Goal: Subscribe to service/newsletter

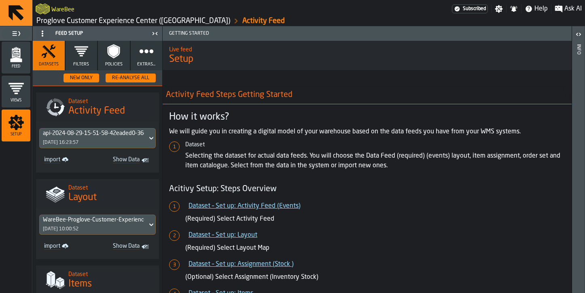
click at [94, 2] on div "WareBee" at bounding box center [244, 9] width 416 height 15
click at [29, 15] on button at bounding box center [16, 13] width 32 height 26
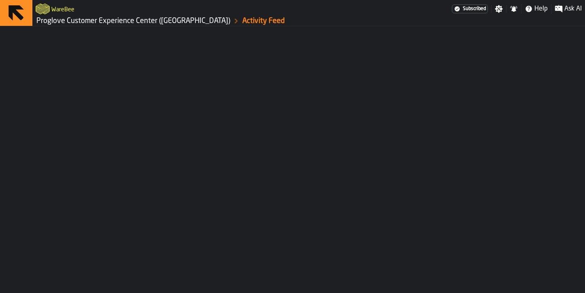
click at [43, 23] on link "Proglove Customer Experience Center ([GEOGRAPHIC_DATA])" at bounding box center [133, 21] width 194 height 9
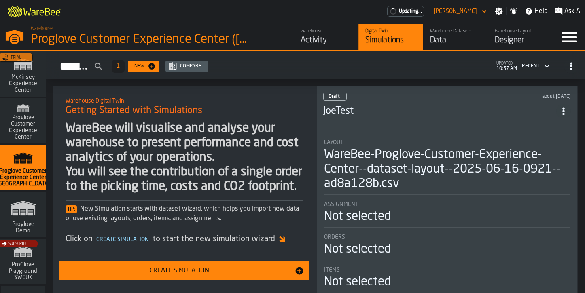
click at [21, 41] on icon "button-toggle-Close —> Warehouse Menu" at bounding box center [15, 35] width 18 height 11
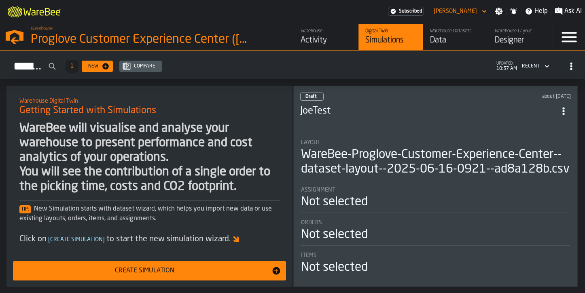
click at [22, 38] on polygon "button-toggle-Open —> Warehouse Menu" at bounding box center [15, 35] width 18 height 11
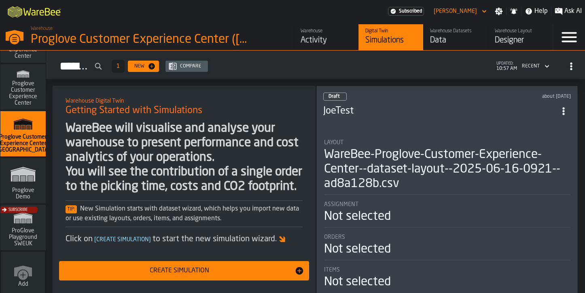
scroll to position [40, 0]
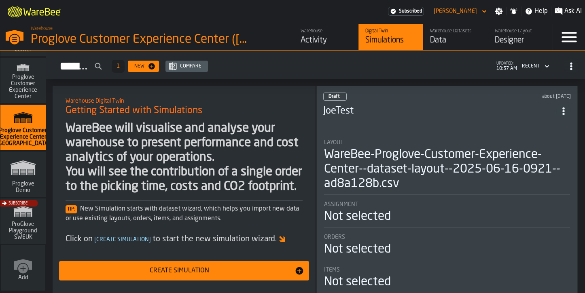
click at [15, 238] on div "Subscribe" at bounding box center [21, 223] width 45 height 47
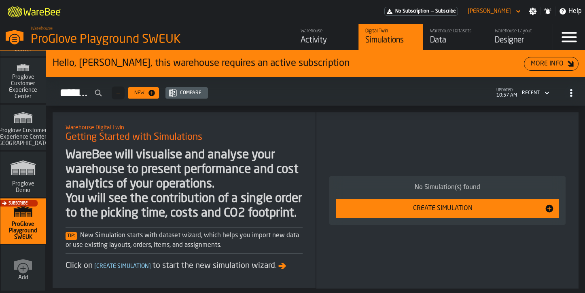
click at [21, 202] on span "Subscribe" at bounding box center [17, 204] width 19 height 4
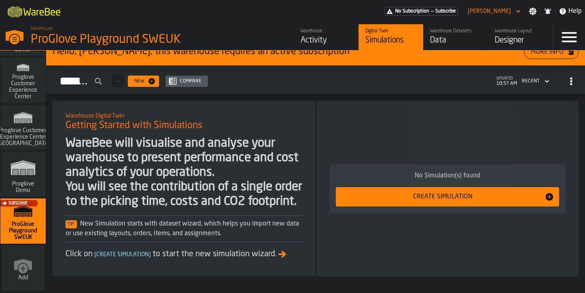
click at [566, 28] on icon "button-toggle-Menu" at bounding box center [569, 37] width 19 height 19
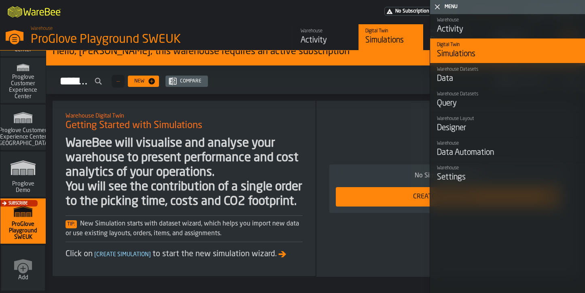
click at [414, 8] on div "No Subscription — Subscribe" at bounding box center [421, 11] width 74 height 9
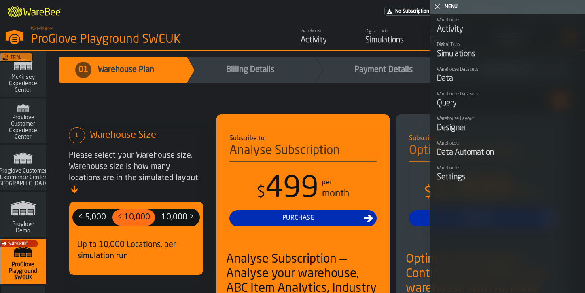
click at [316, 6] on div "M A K I N G W A R E H O U S E S M O R E EF F I C I E N T No Subscription — Subs…" at bounding box center [292, 11] width 585 height 23
click at [447, 6] on div "Menu" at bounding box center [513, 7] width 140 height 6
click at [440, 13] on header "Menu" at bounding box center [507, 7] width 155 height 14
click at [436, 5] on polygon "button-toggle-Close me" at bounding box center [437, 6] width 5 height 5
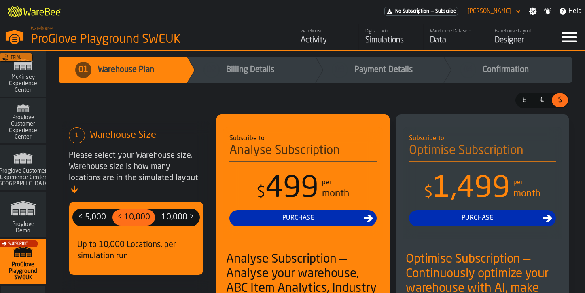
click at [514, 14] on div "[PERSON_NAME]" at bounding box center [490, 11] width 50 height 10
click at [508, 7] on div "[PERSON_NAME]" at bounding box center [490, 11] width 50 height 10
click at [563, 12] on icon "button-toggle-Help" at bounding box center [563, 11] width 6 height 6
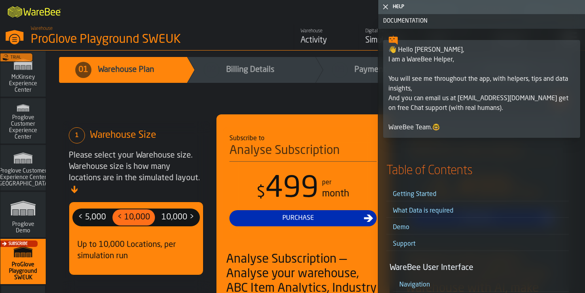
click at [408, 125] on div "👋 Hello [PERSON_NAME], I am a WareBee Helper, You will see me throughout the ap…" at bounding box center [482, 88] width 187 height 87
click at [325, 98] on div "£ £ € € $ $" at bounding box center [315, 104] width 507 height 22
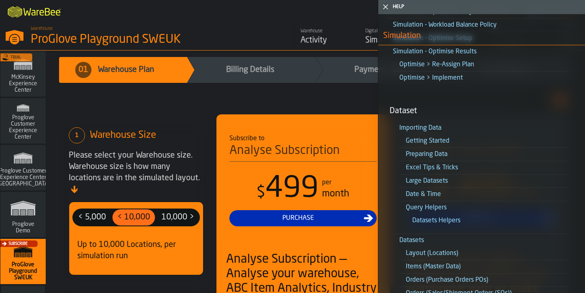
scroll to position [1093, 0]
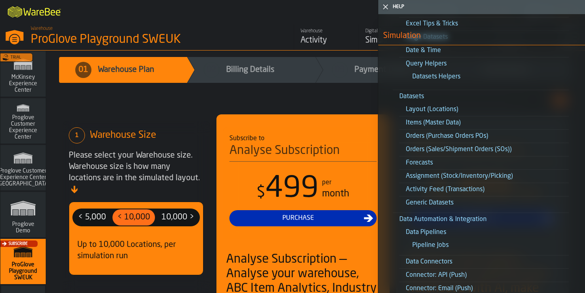
click at [277, 68] on span "02 Billing Details" at bounding box center [251, 70] width 128 height 26
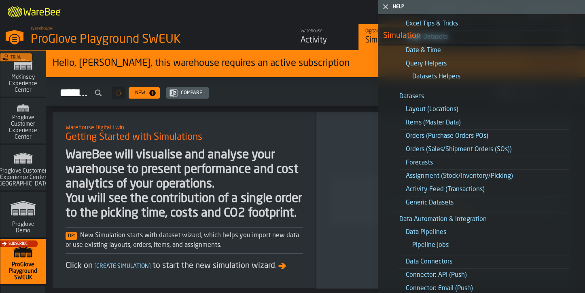
click at [280, 128] on h2 "Warehouse Digital Twin" at bounding box center [184, 127] width 237 height 8
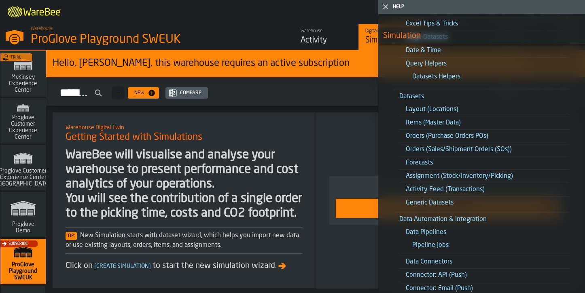
drag, startPoint x: 280, startPoint y: 128, endPoint x: 269, endPoint y: 127, distance: 11.8
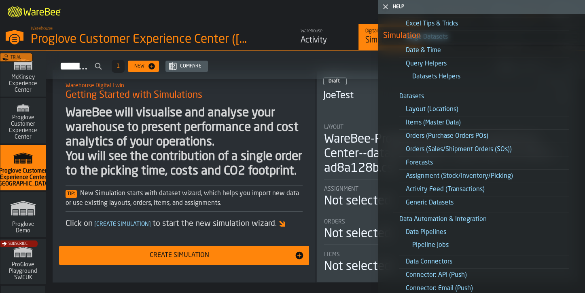
scroll to position [25, 0]
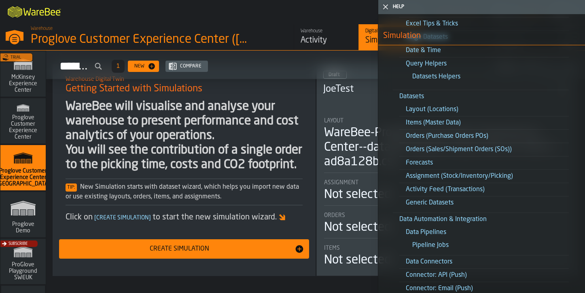
click at [7, 251] on div "Subscribe" at bounding box center [21, 264] width 45 height 47
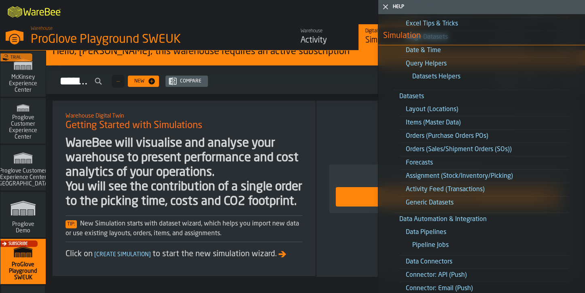
scroll to position [25, 0]
click at [384, 5] on polygon "button-toggle-Close me" at bounding box center [385, 6] width 5 height 5
